Goal: Transaction & Acquisition: Purchase product/service

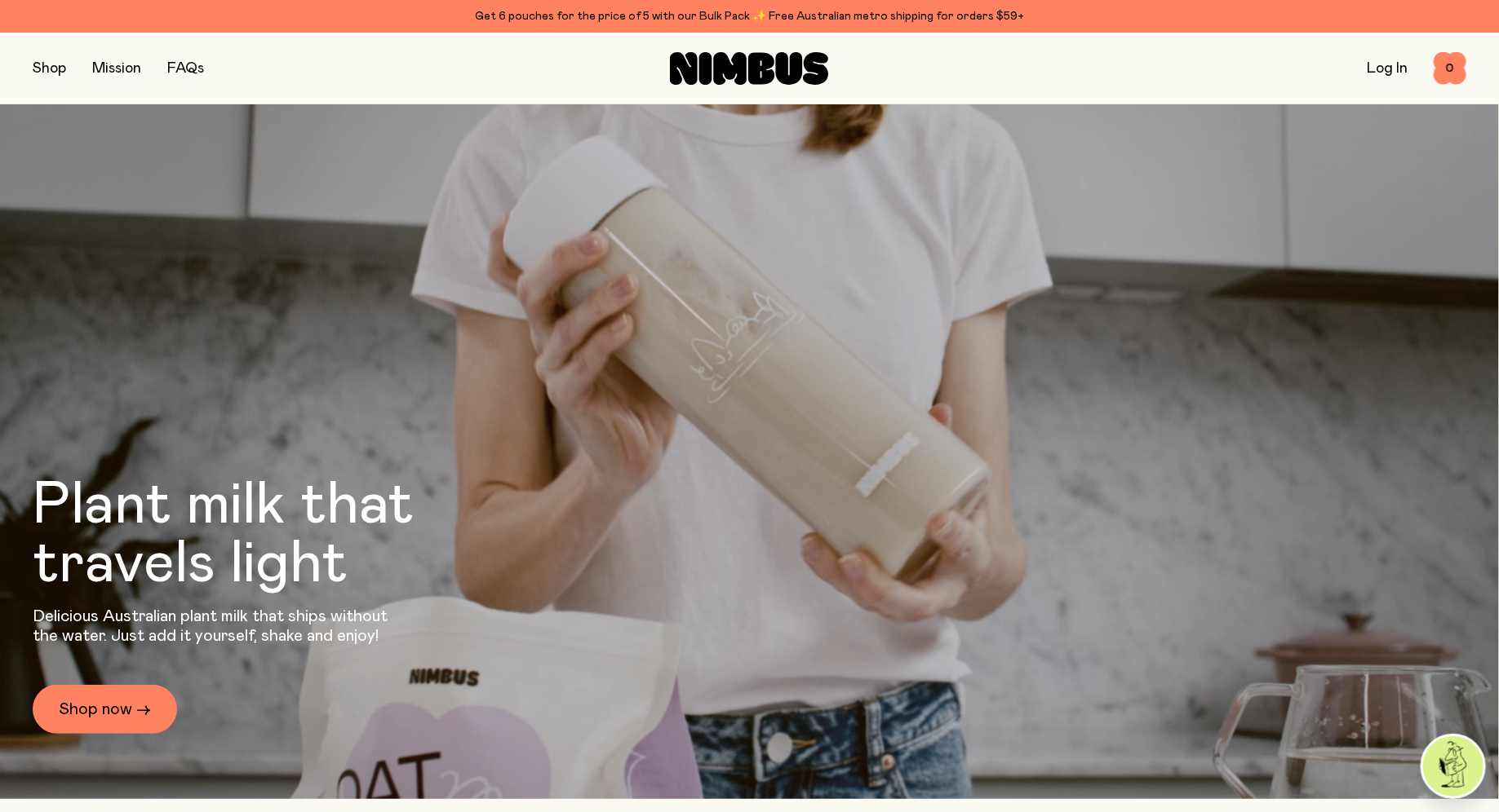
click at [1386, 62] on link "Log In" at bounding box center [1387, 69] width 41 height 15
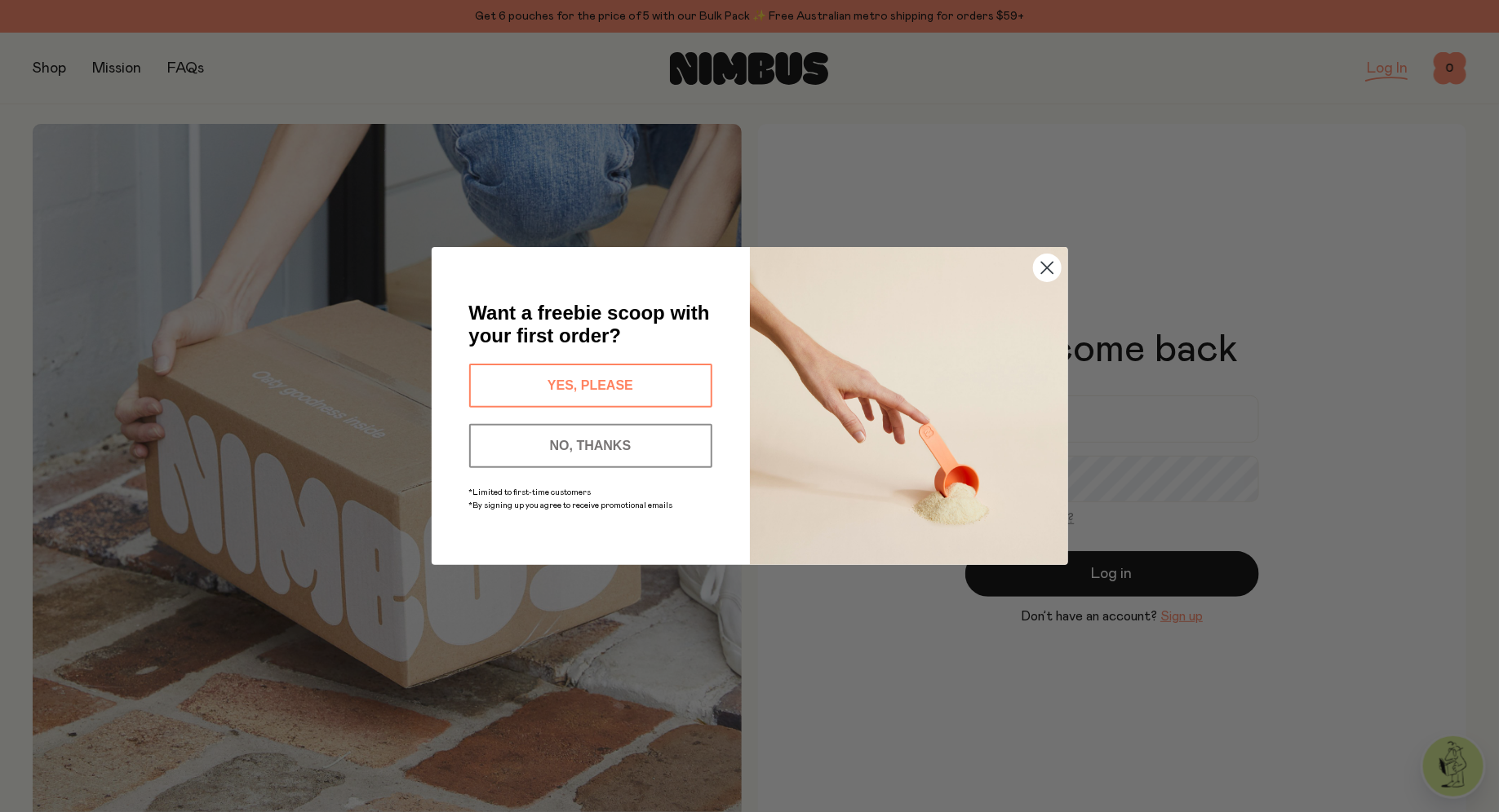
click at [1043, 266] on circle "Close dialog" at bounding box center [1046, 268] width 27 height 27
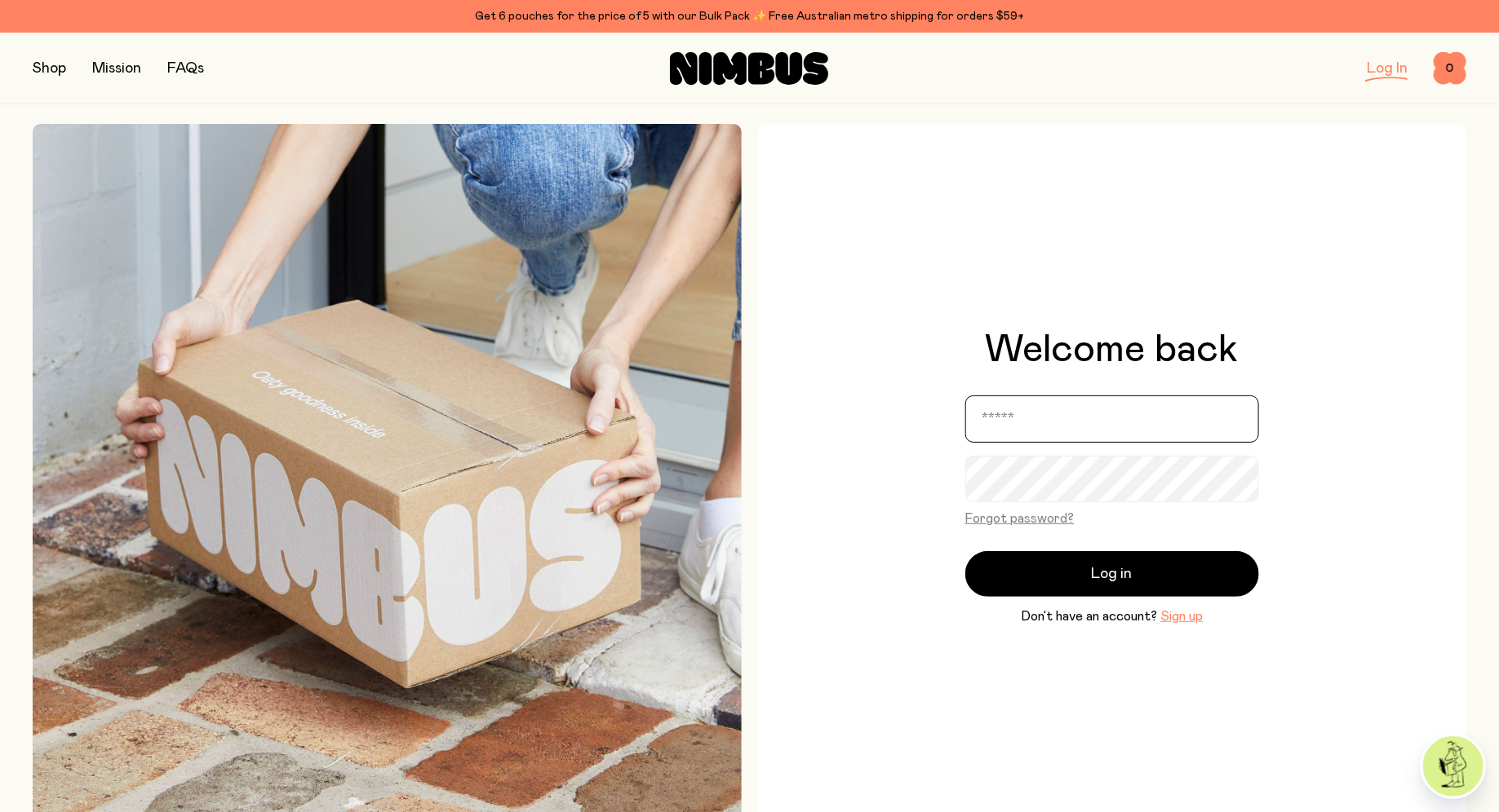
click at [1048, 422] on input "email" at bounding box center [1112, 419] width 294 height 47
type input "**********"
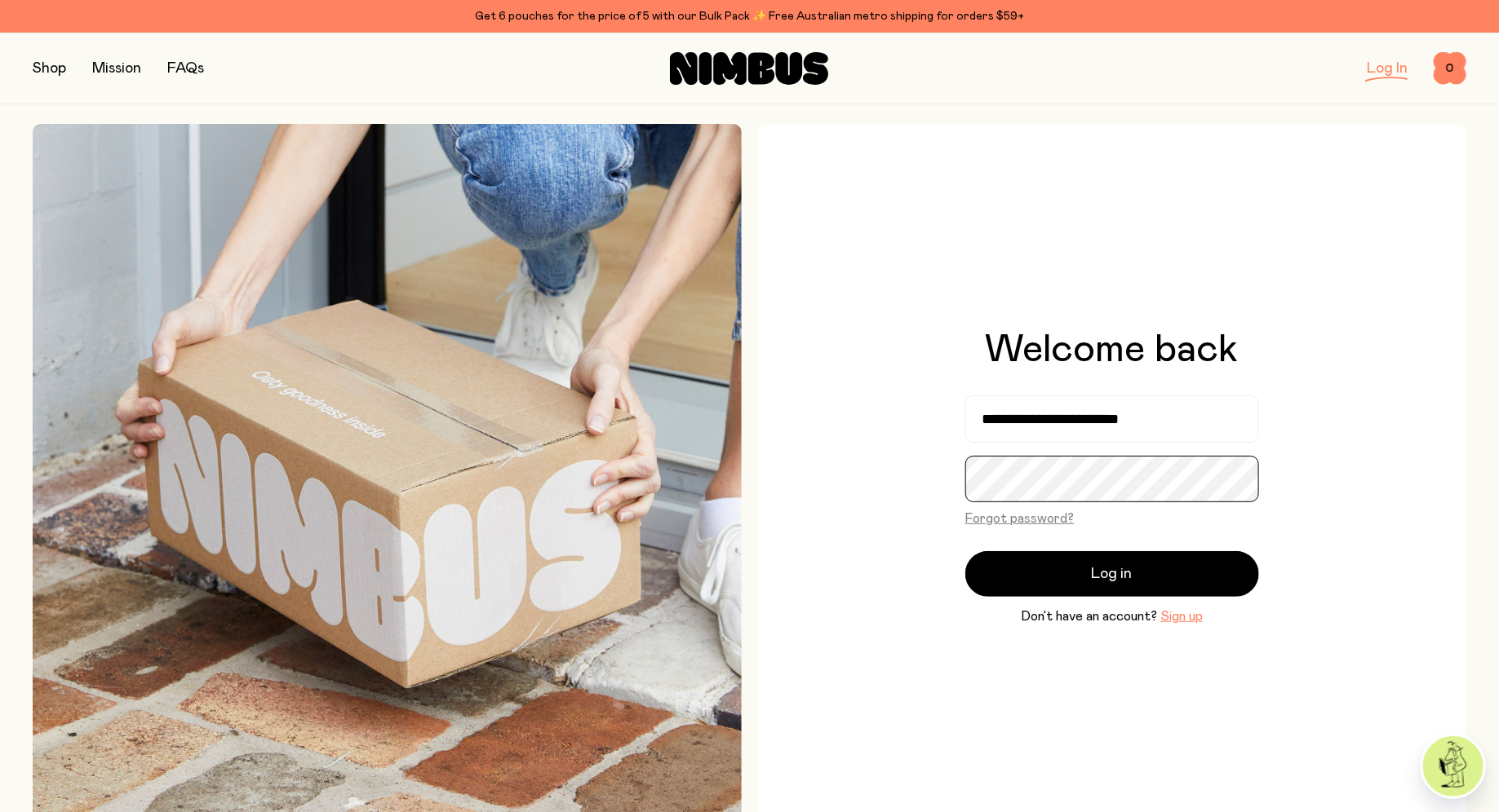
click at [965, 552] on button "Log in" at bounding box center [1112, 575] width 294 height 46
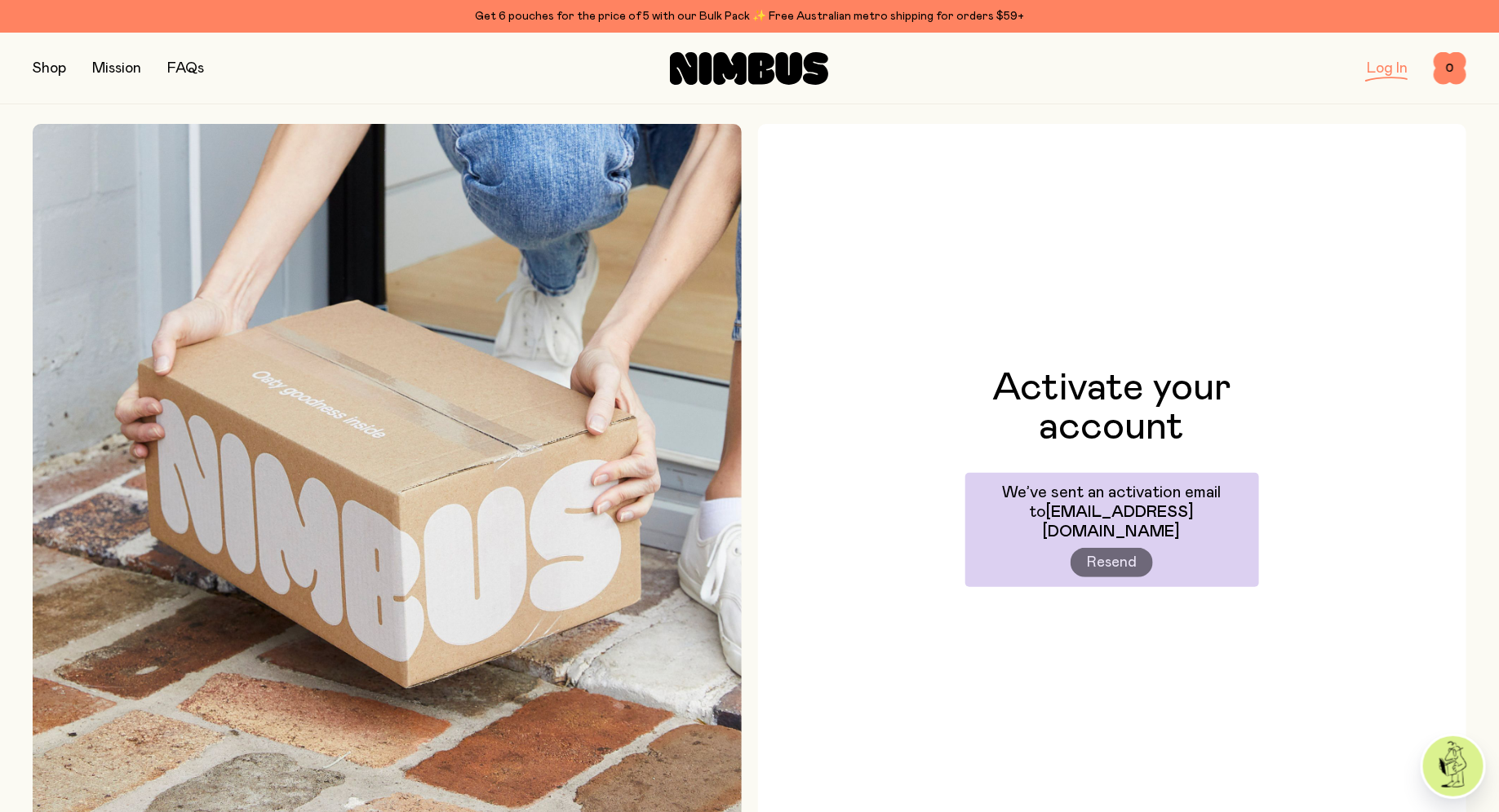
click at [897, 540] on div "Activate your account We’ve sent an activation email to joshuamackie60@gmail.co…" at bounding box center [1112, 478] width 709 height 708
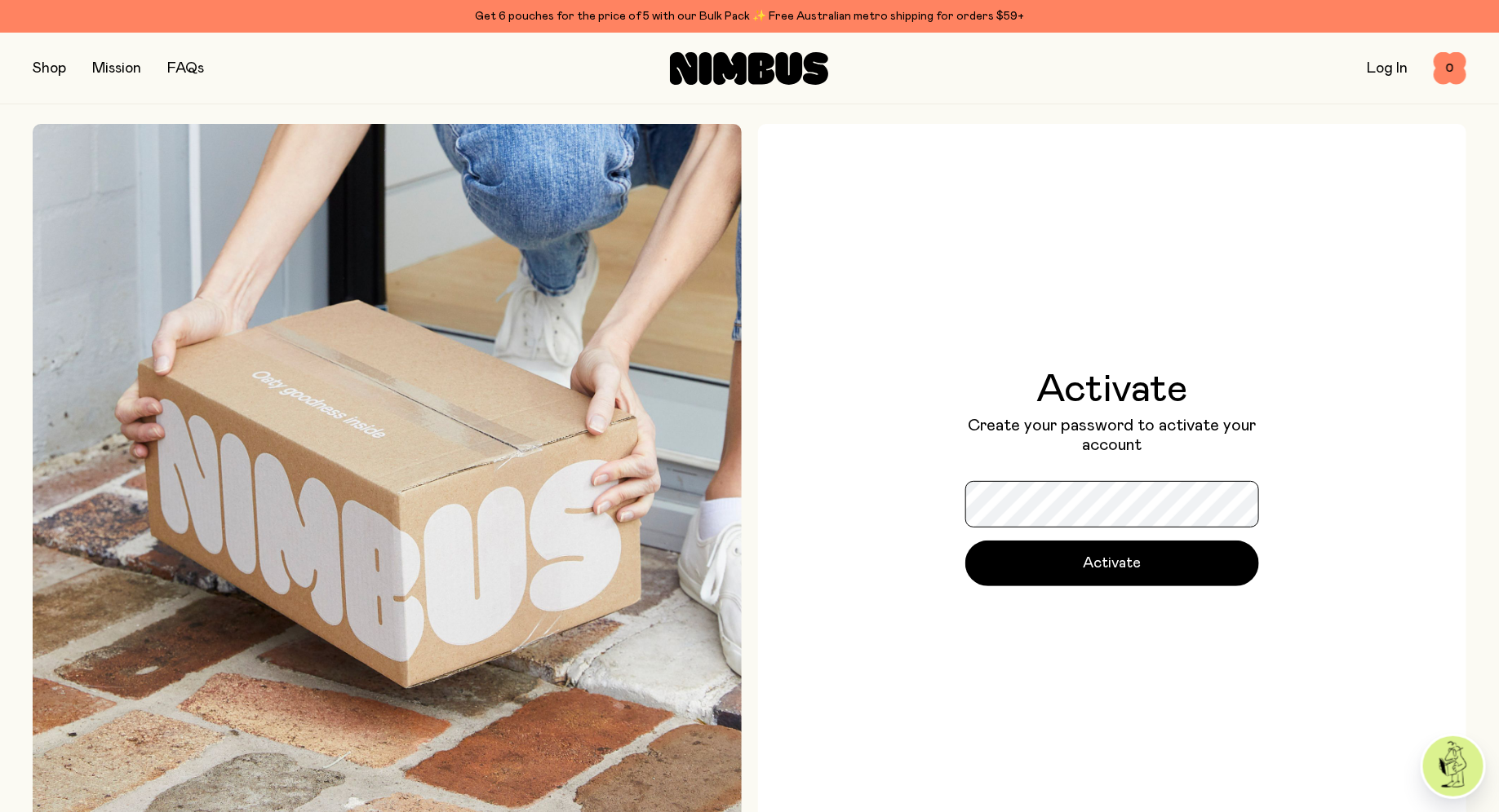
click at [965, 541] on button "Activate" at bounding box center [1112, 564] width 294 height 46
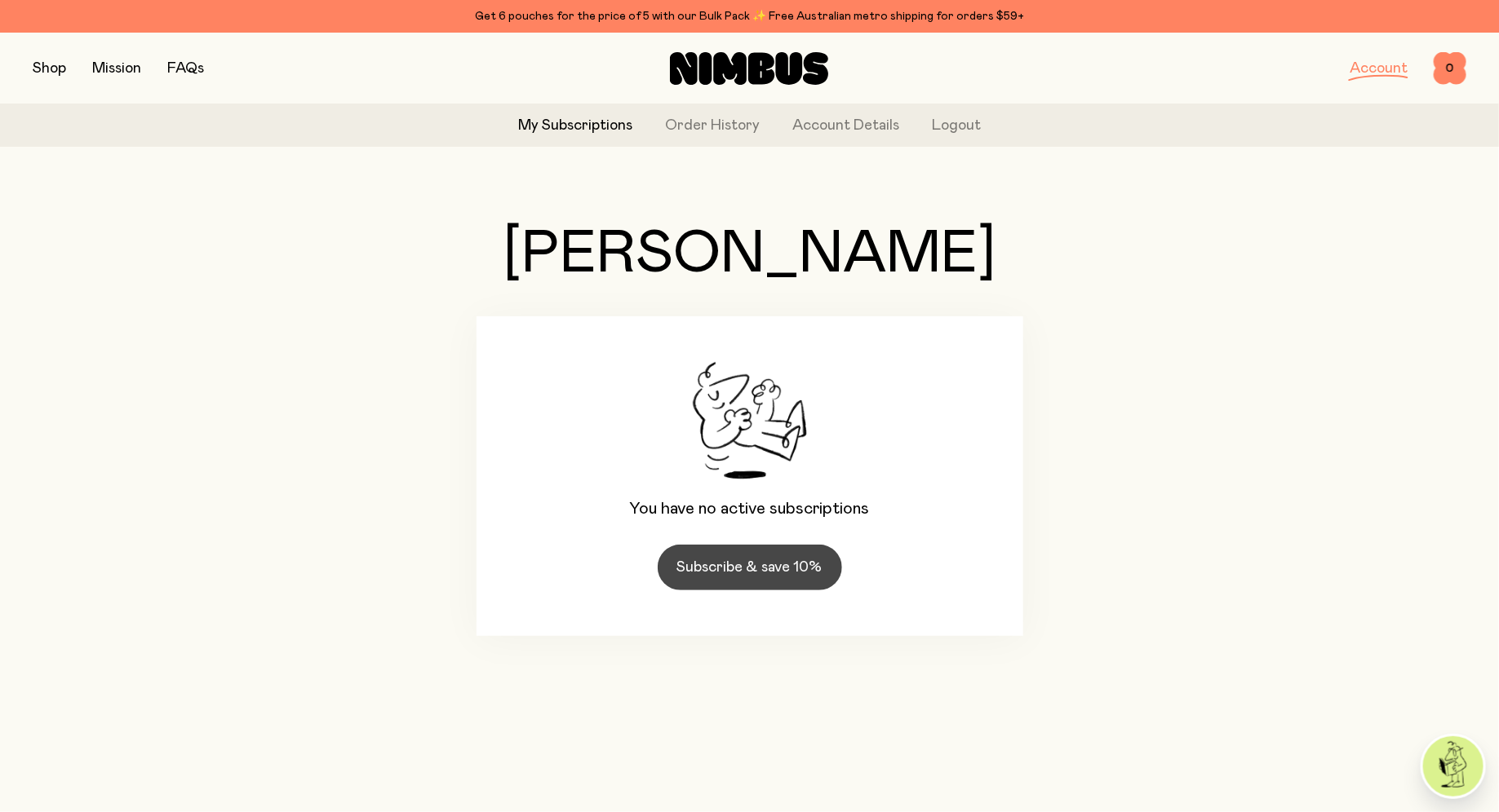
click at [785, 577] on link "Subscribe & save 10%" at bounding box center [750, 568] width 185 height 46
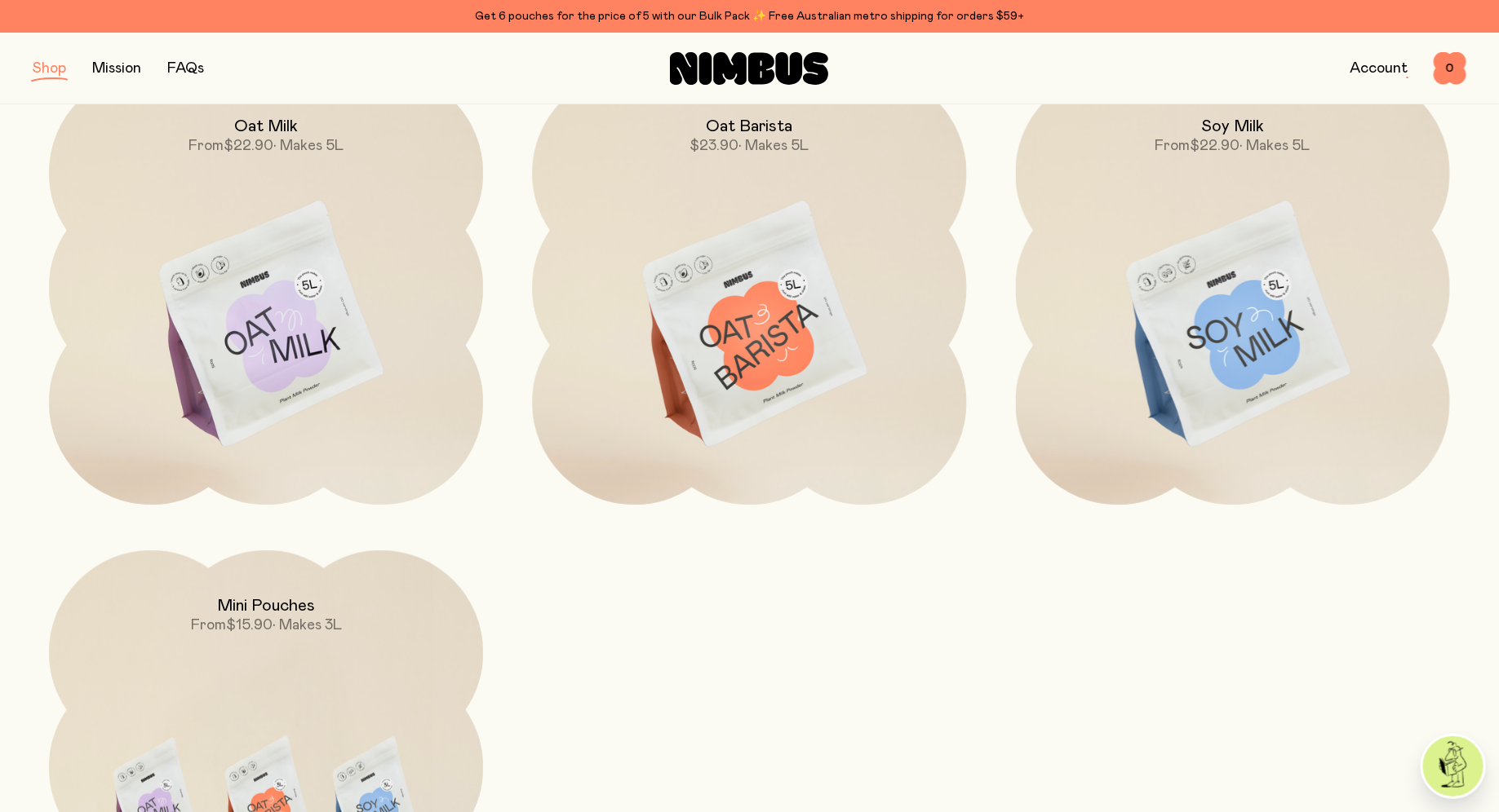
scroll to position [271, 0]
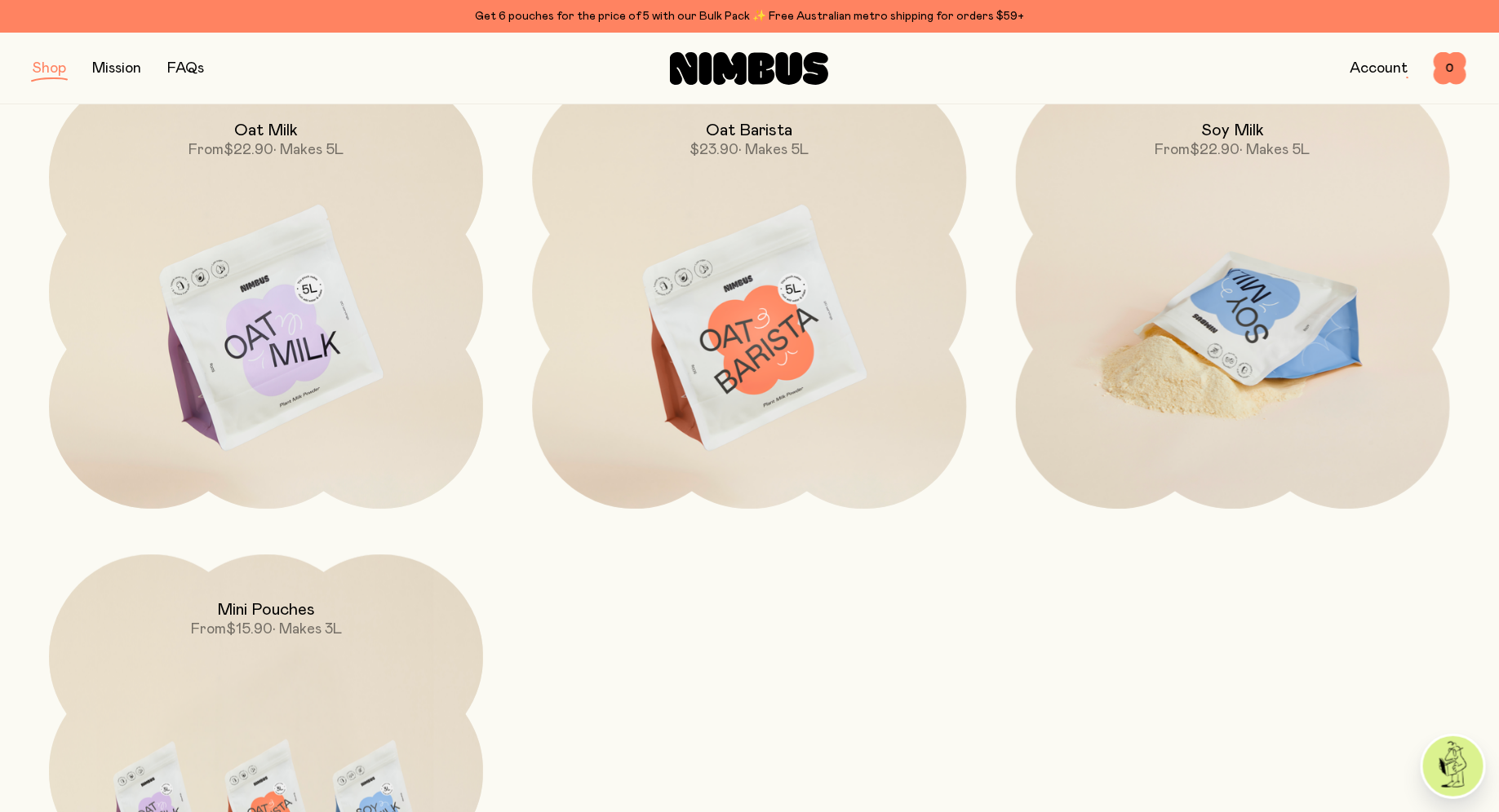
click at [1233, 333] on img at bounding box center [1233, 330] width 434 height 510
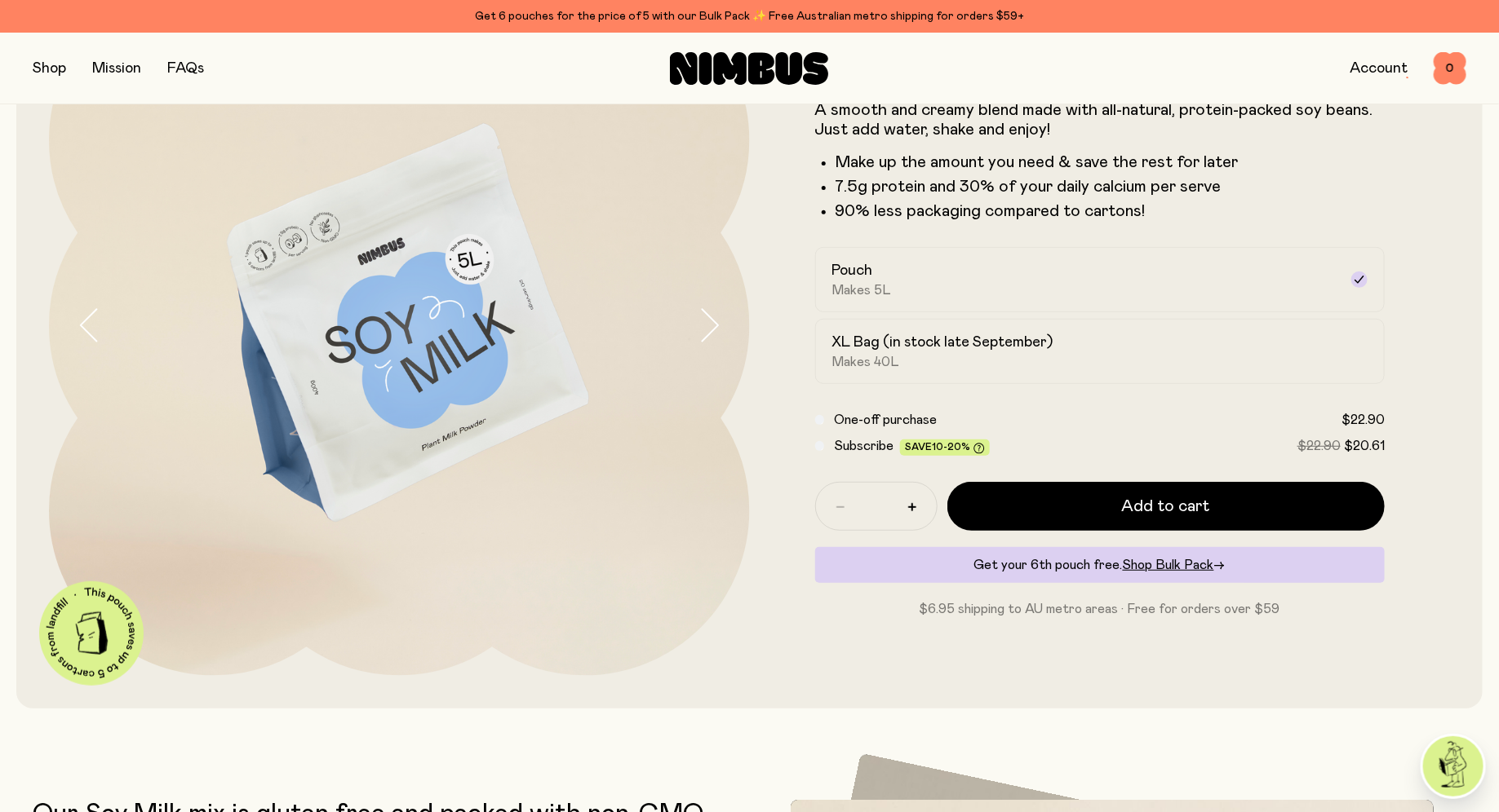
scroll to position [182, 0]
click at [1149, 353] on div "XL Bag (in stock late September) Makes 40L" at bounding box center [1085, 351] width 507 height 38
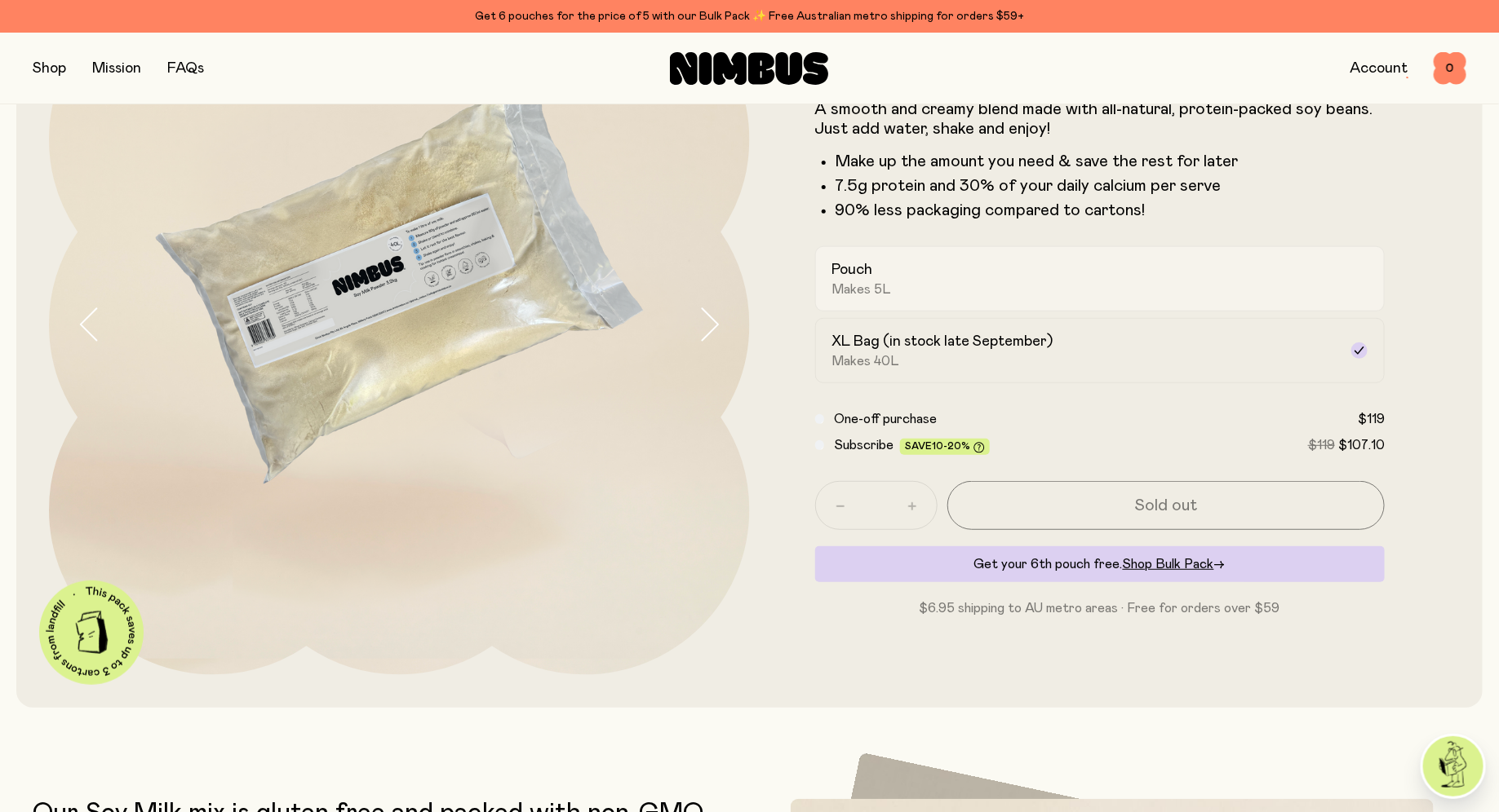
click at [919, 267] on div "Pouch Makes 5L" at bounding box center [1085, 279] width 507 height 38
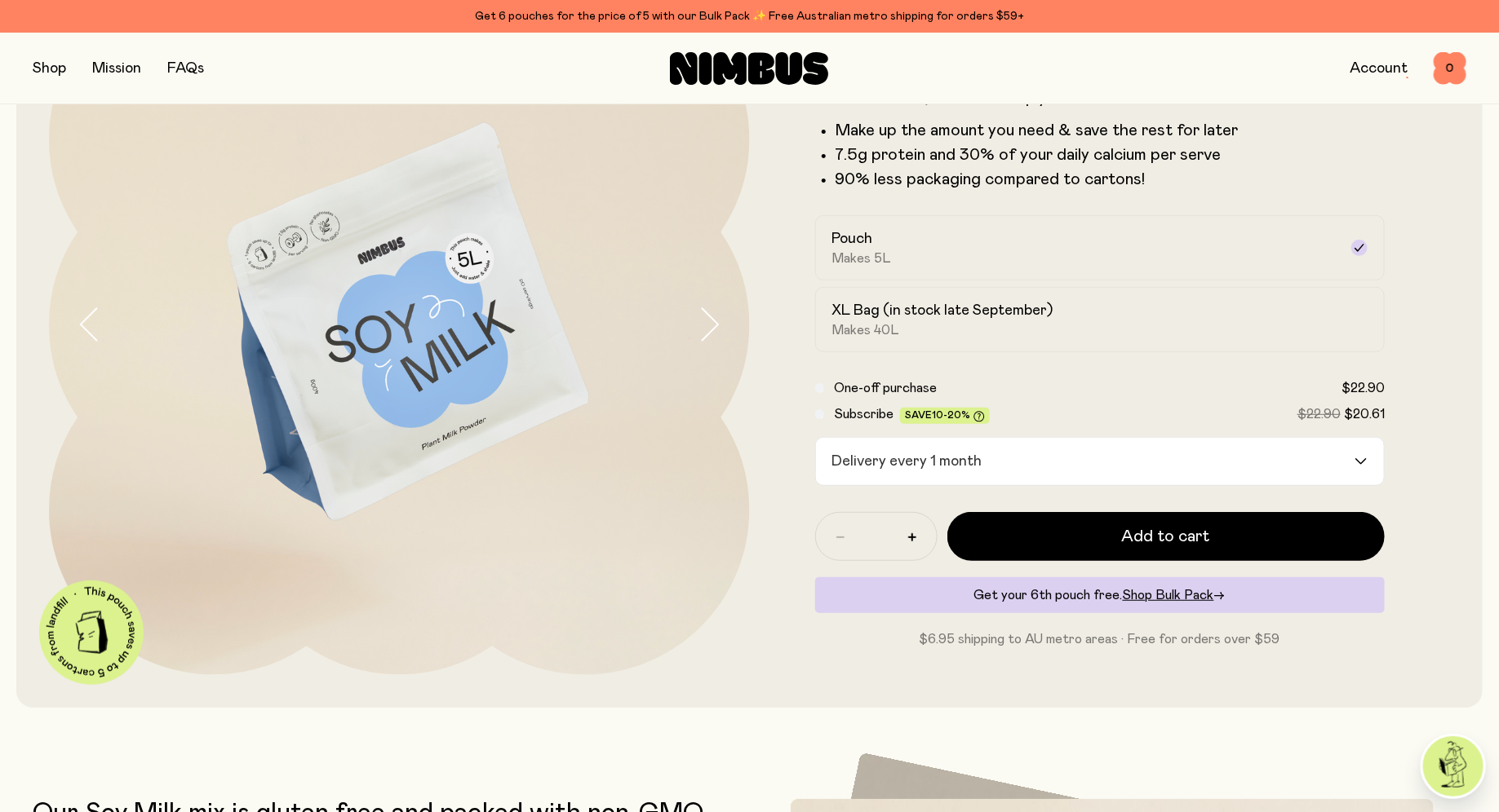
click at [878, 470] on div "Delivery every 1 month" at bounding box center [1085, 462] width 540 height 47
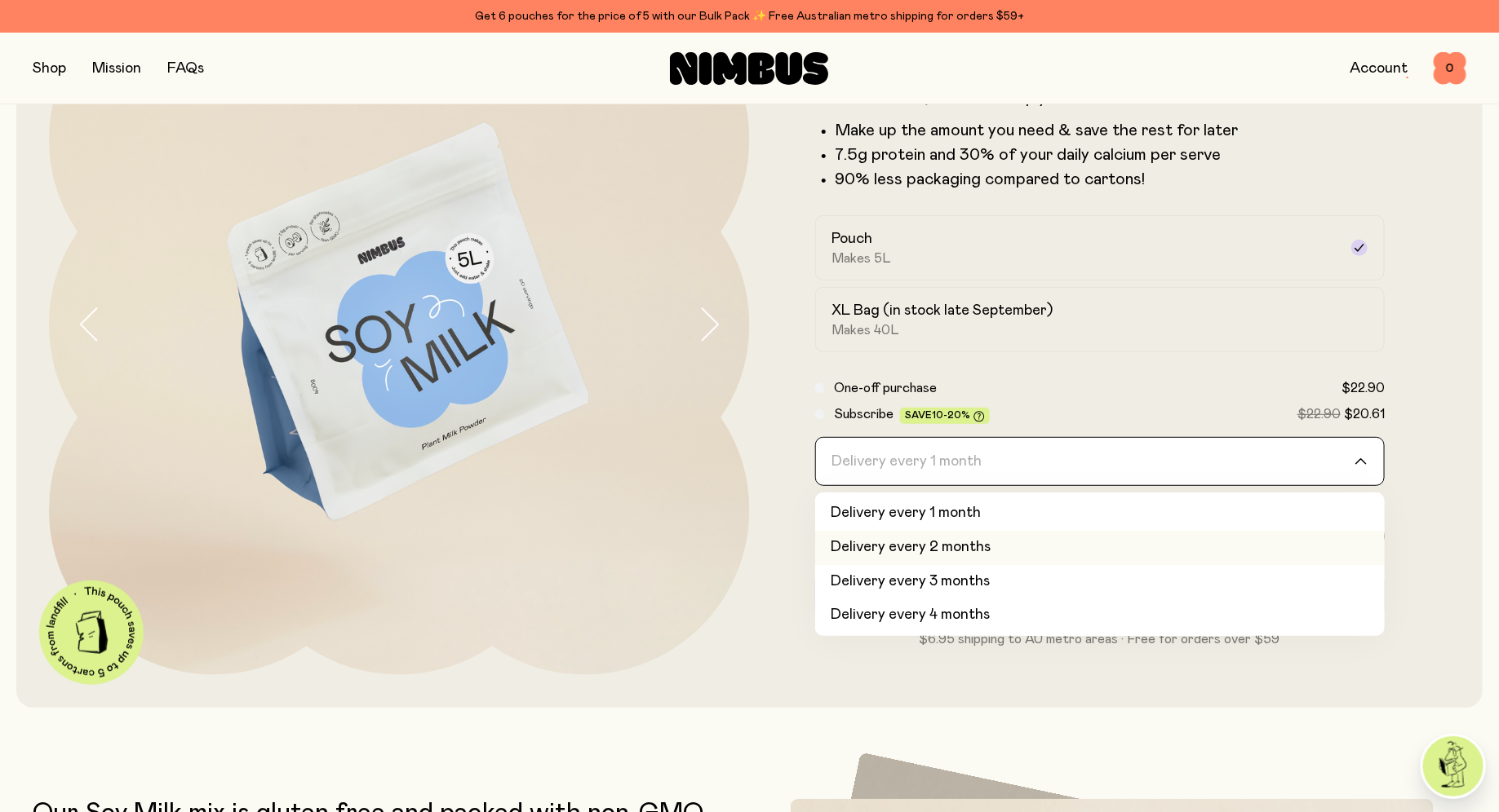
click at [890, 548] on li "Delivery every 2 months" at bounding box center [1100, 548] width 571 height 34
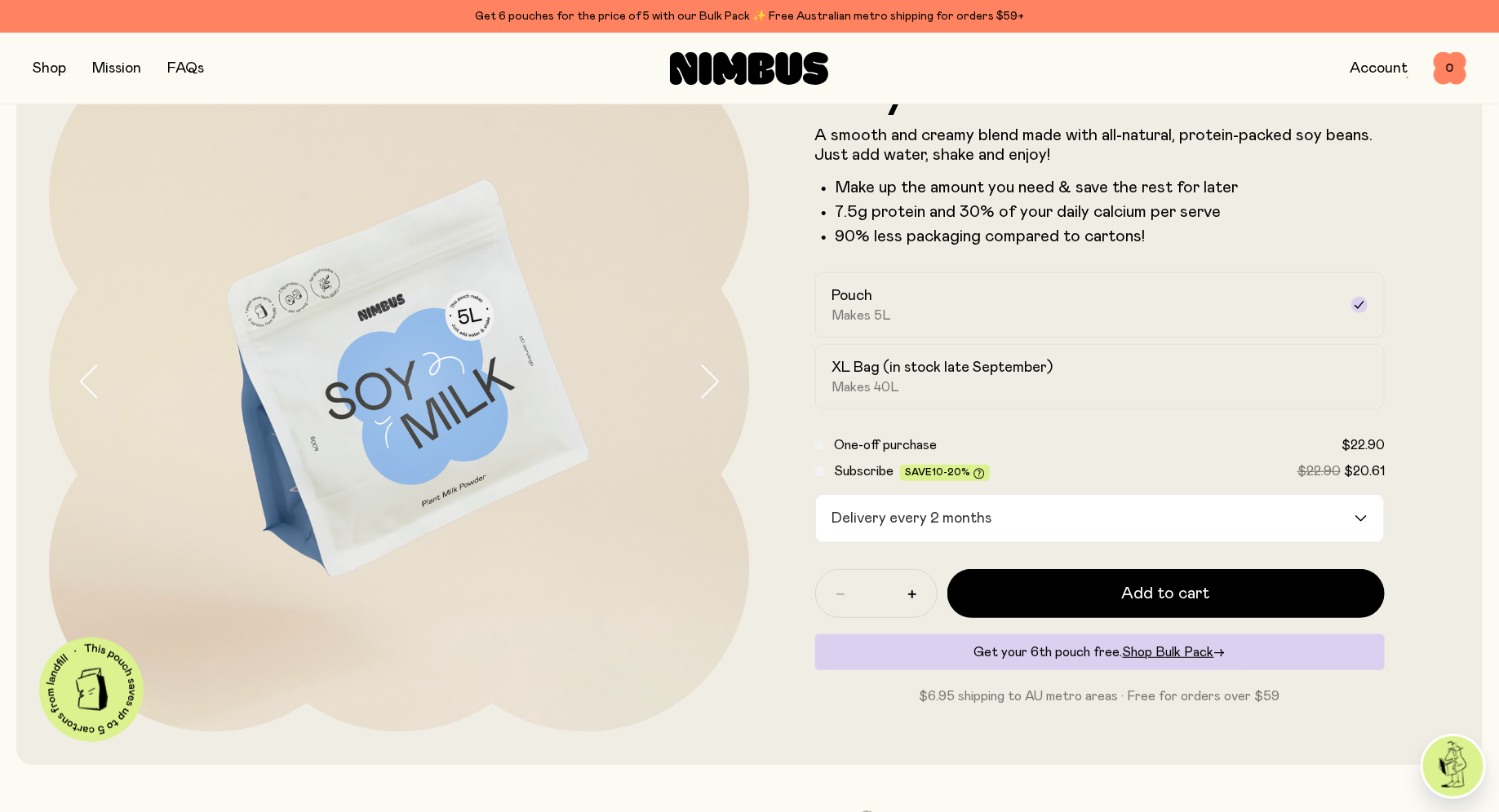
scroll to position [161, 0]
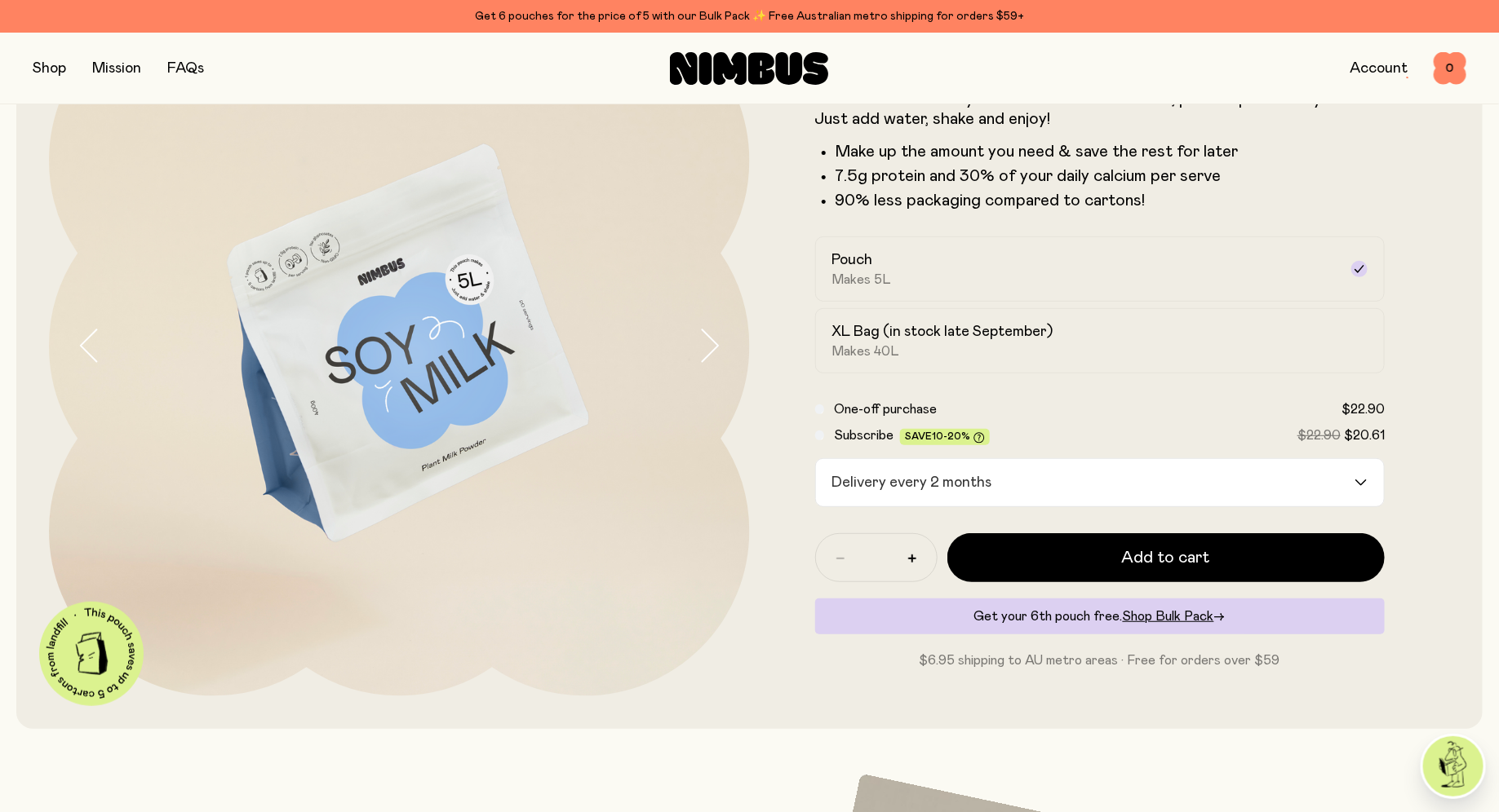
click at [1064, 426] on label "Subscribe Save 10-20% $22.90 $20.61" at bounding box center [1109, 436] width 551 height 20
click at [1015, 487] on input "Search for option" at bounding box center [1176, 483] width 356 height 47
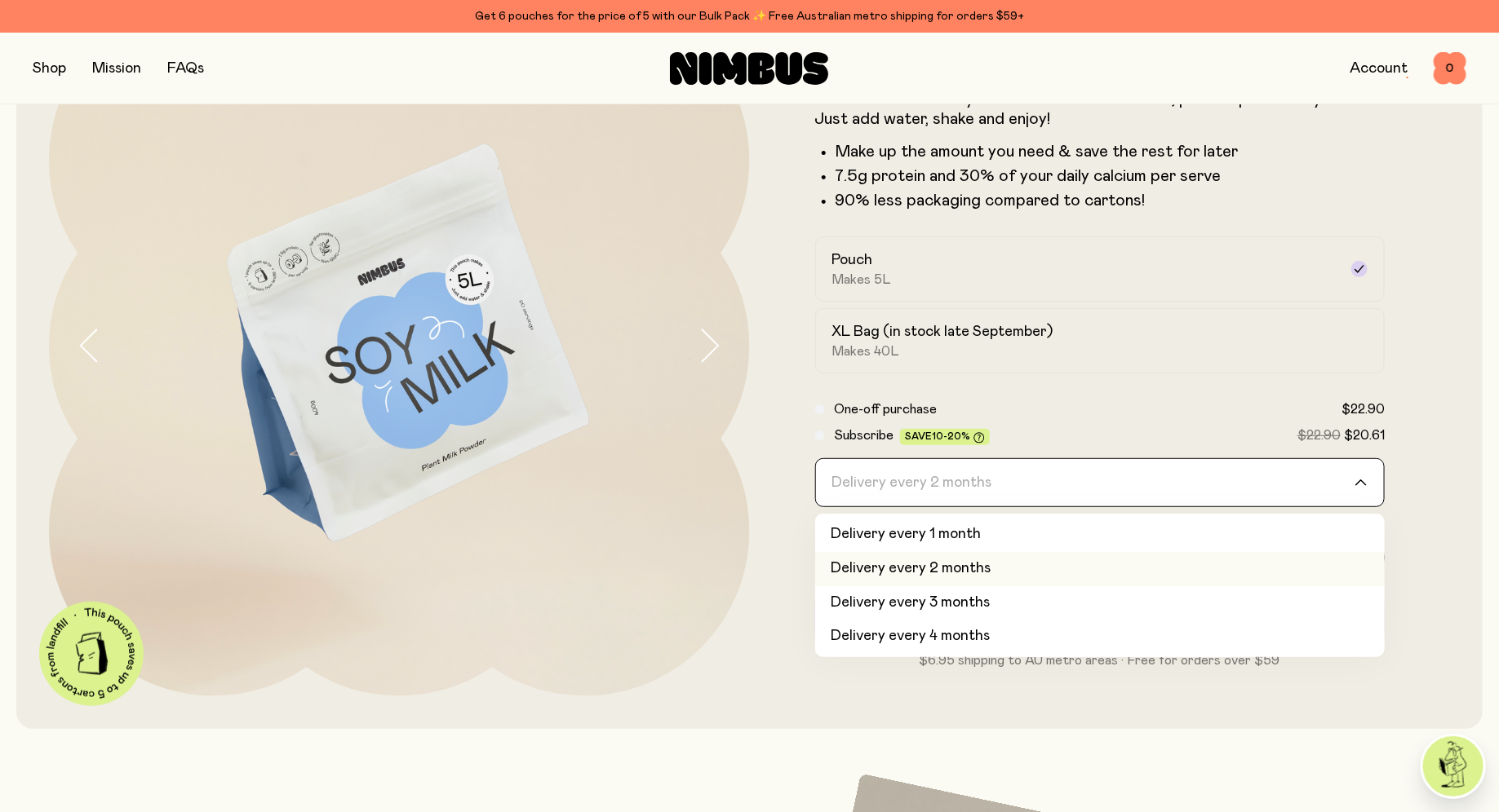
click at [988, 565] on li "Delivery every 2 months" at bounding box center [1100, 570] width 571 height 34
click at [956, 481] on div "Delivery every 2 months" at bounding box center [1085, 483] width 540 height 47
click at [938, 599] on li "Delivery every 3 months" at bounding box center [1100, 604] width 571 height 34
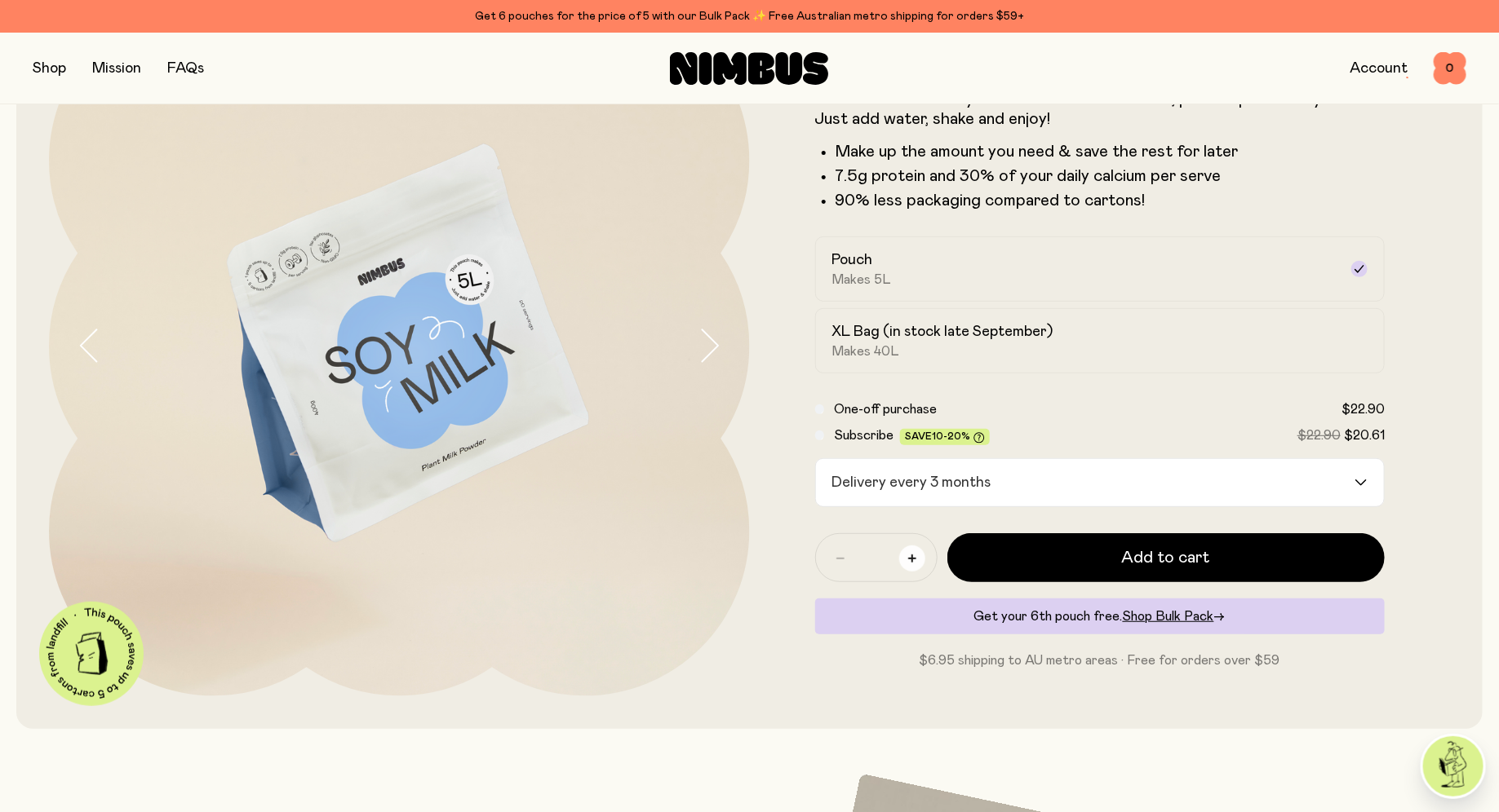
click at [902, 562] on button "button" at bounding box center [912, 559] width 26 height 26
click at [841, 558] on icon "button" at bounding box center [840, 559] width 8 height 2
click at [913, 559] on icon "button" at bounding box center [912, 559] width 8 height 8
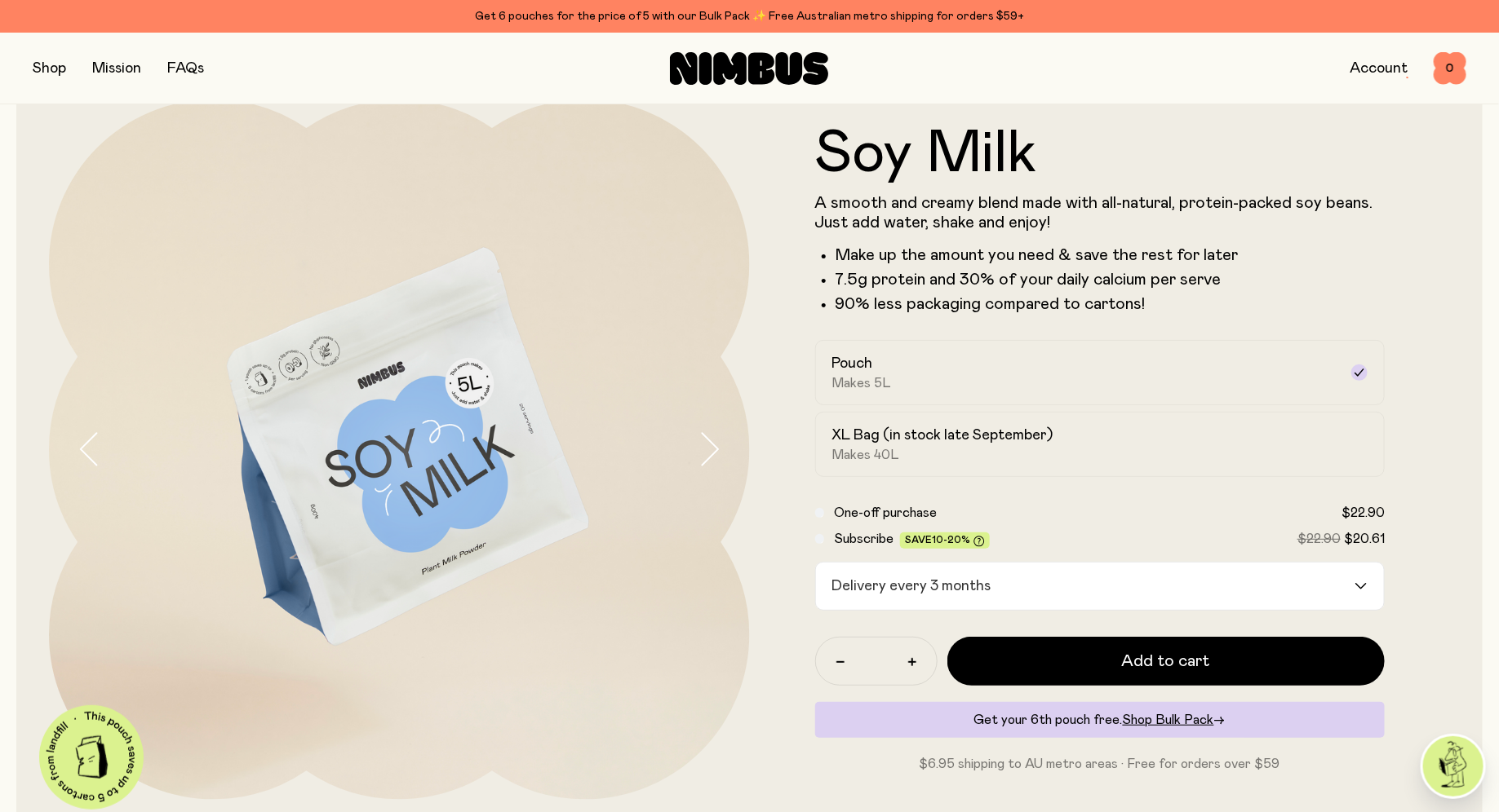
scroll to position [55, 0]
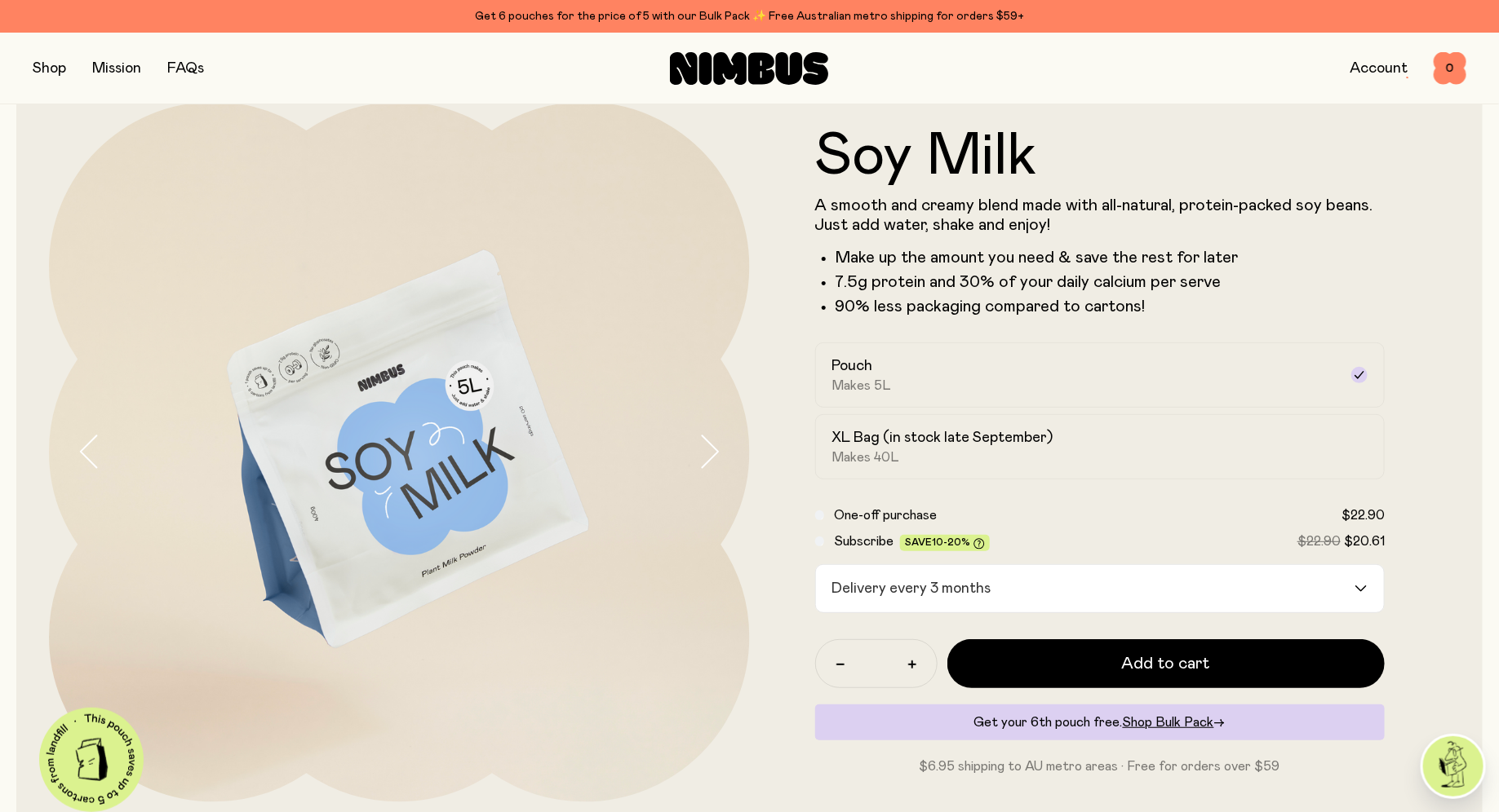
click at [887, 590] on div "Delivery every 3 months" at bounding box center [1085, 589] width 540 height 47
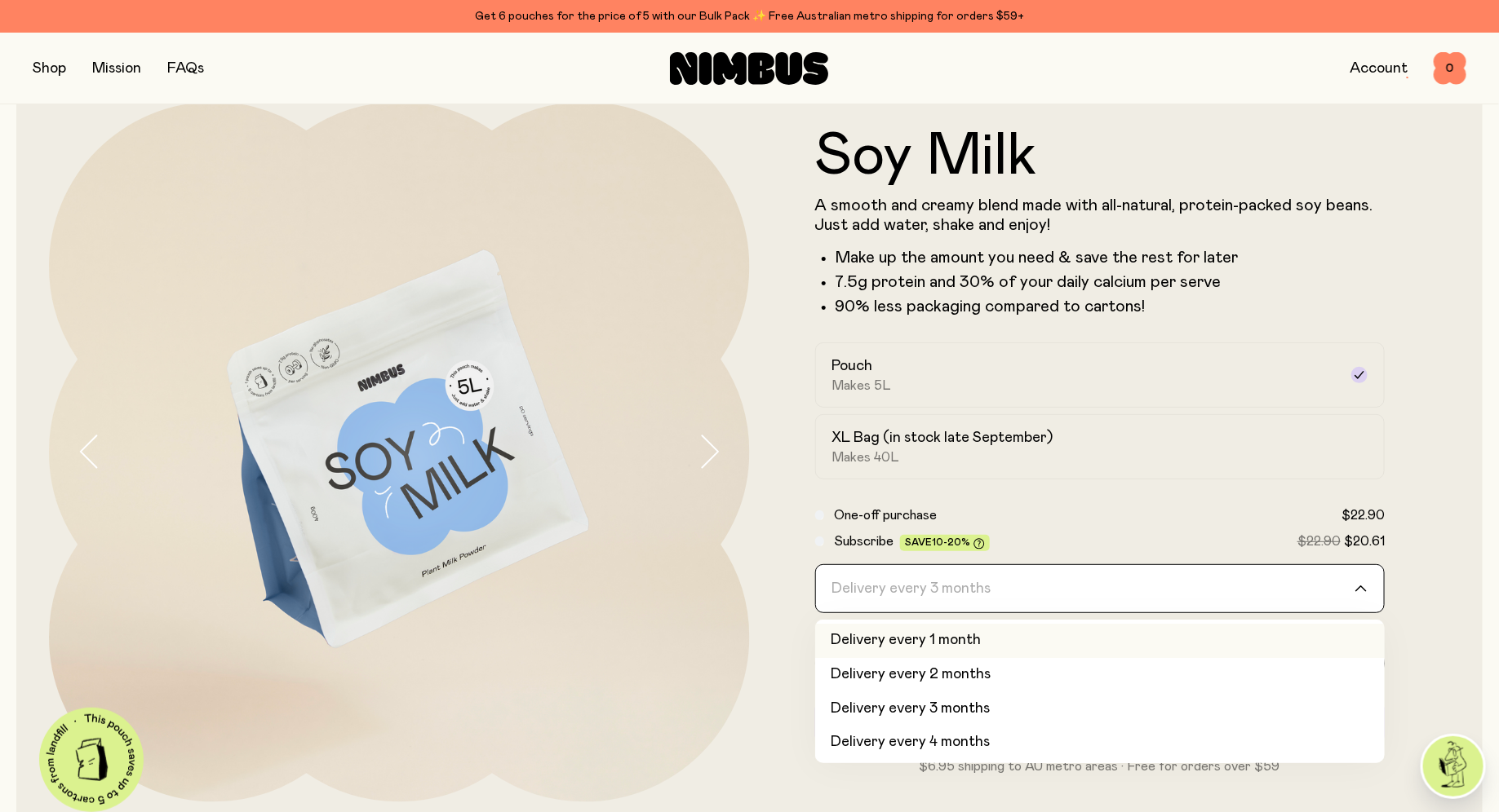
click at [944, 640] on li "Delivery every 1 month" at bounding box center [1100, 641] width 571 height 34
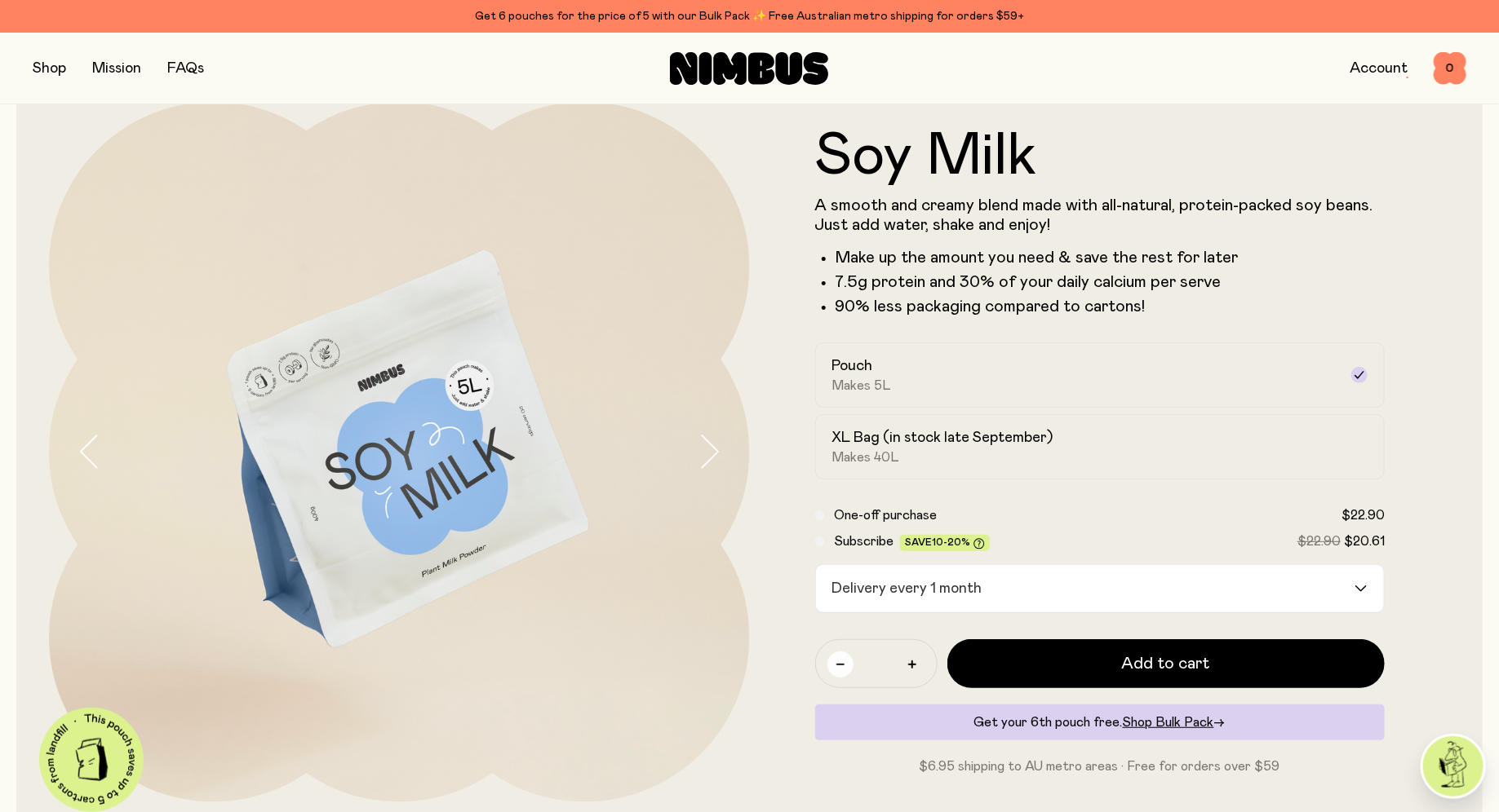
click at [839, 660] on icon "button" at bounding box center [840, 664] width 8 height 8
type input "*"
click at [806, 615] on form "Soy Milk A smooth and creamy blend made with all-natural, protein-packed soy be…" at bounding box center [1100, 451] width 701 height 649
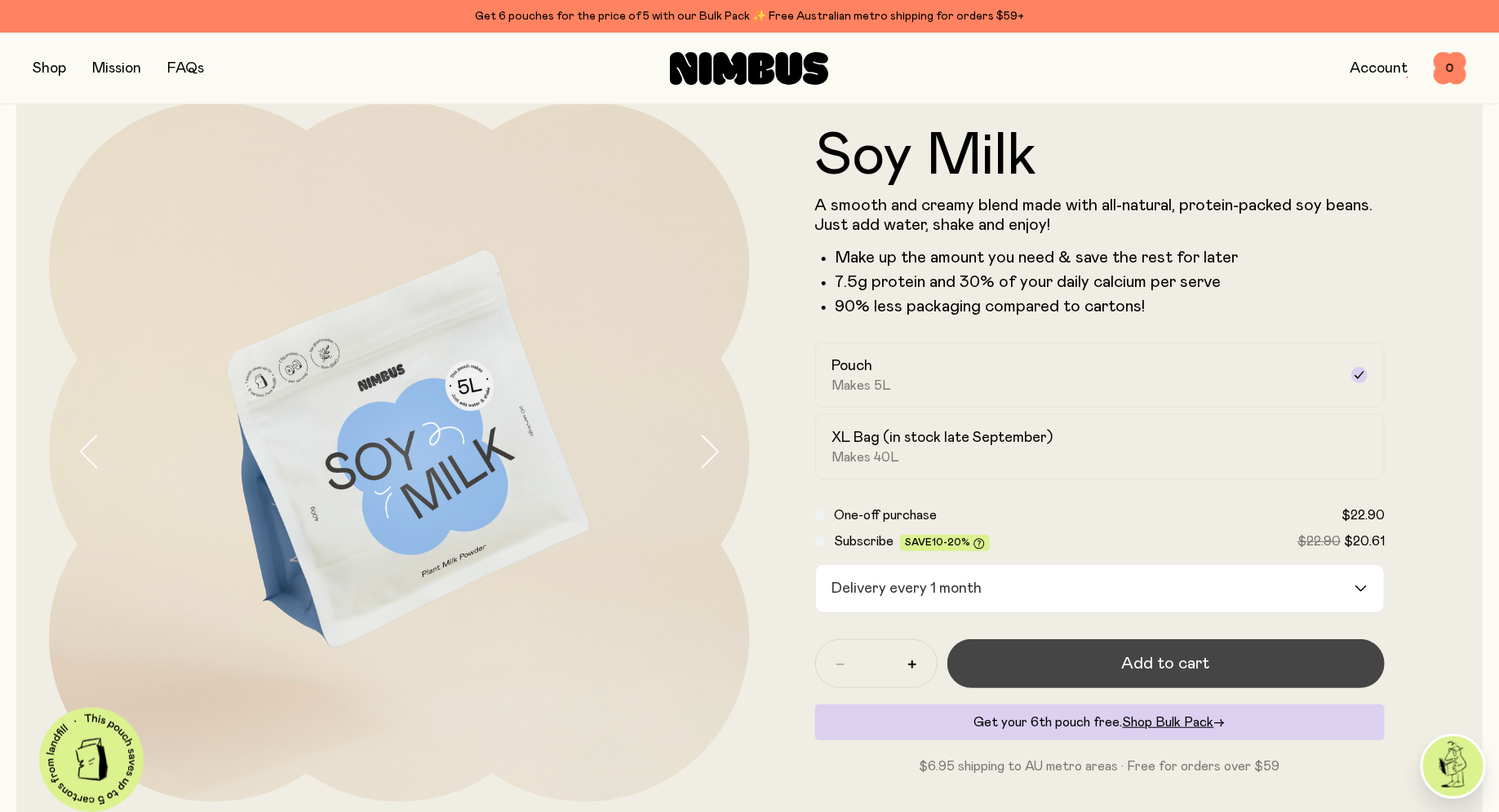
click at [1128, 663] on span "Add to cart" at bounding box center [1166, 663] width 88 height 23
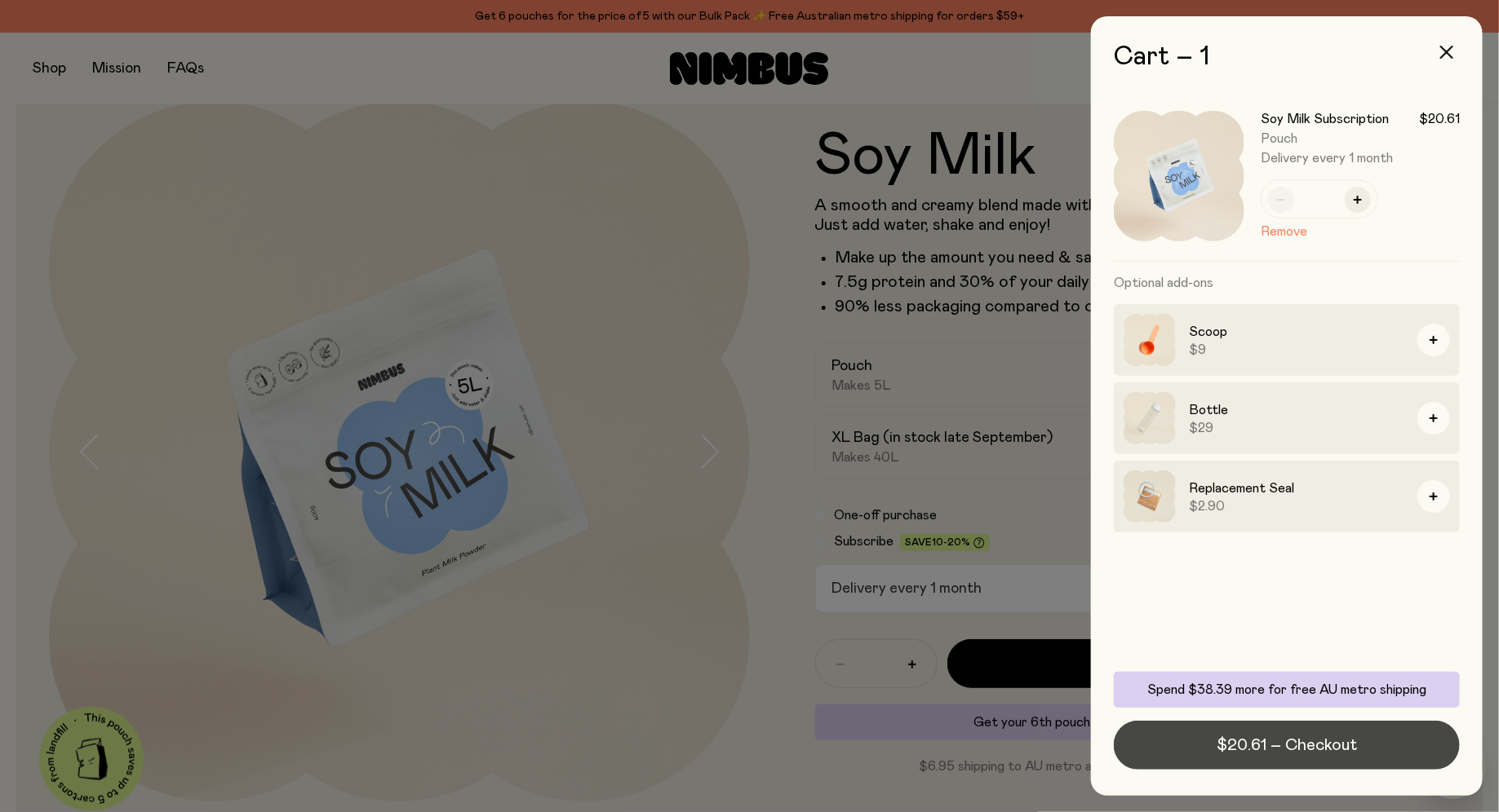
click at [1268, 745] on span "$20.61 – Checkout" at bounding box center [1287, 745] width 140 height 23
